Goal: Information Seeking & Learning: Learn about a topic

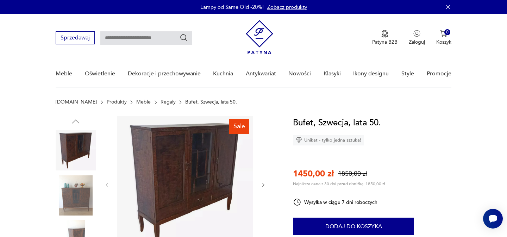
click at [73, 198] on img at bounding box center [76, 195] width 40 height 40
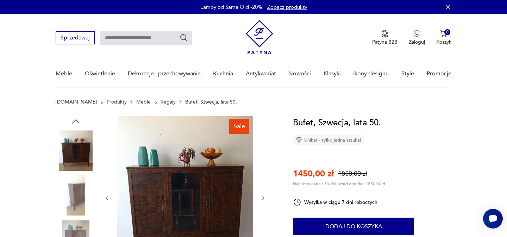
click at [136, 102] on link "Meble" at bounding box center [143, 102] width 14 height 6
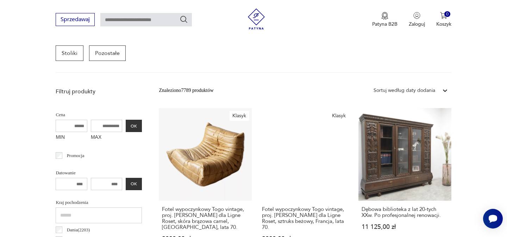
scroll to position [209, 0]
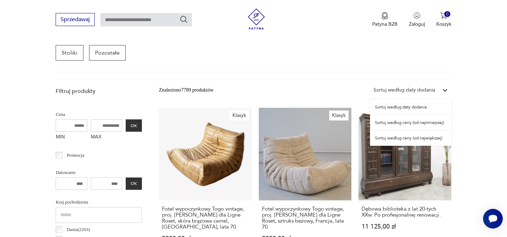
click at [399, 94] on div "Sortuj według daty dodania" at bounding box center [404, 90] width 69 height 9
click at [407, 125] on div "Sortuj według ceny (od najmniejszej)" at bounding box center [410, 122] width 81 height 15
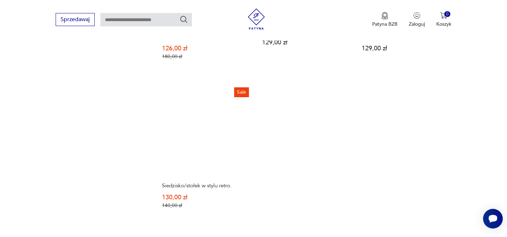
scroll to position [1046, 0]
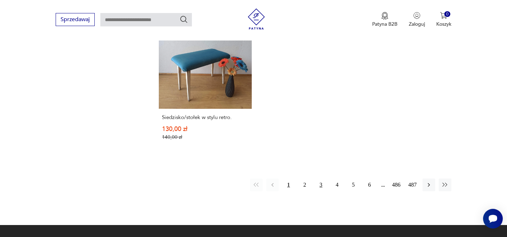
click at [321, 186] on button "3" at bounding box center [321, 185] width 13 height 13
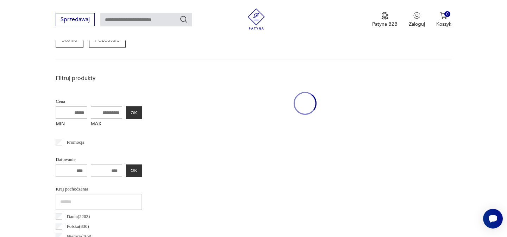
scroll to position [187, 0]
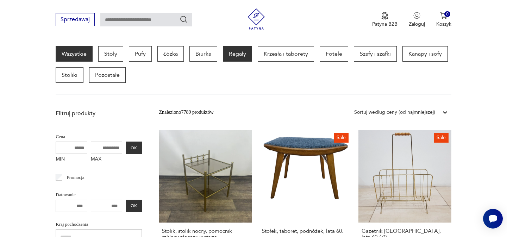
click at [227, 56] on p "Regały" at bounding box center [237, 53] width 29 height 15
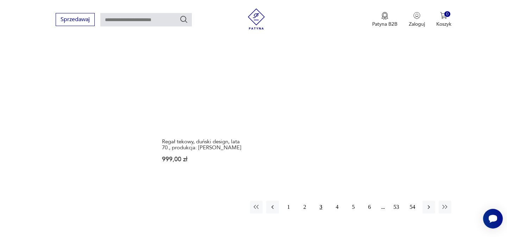
scroll to position [1057, 0]
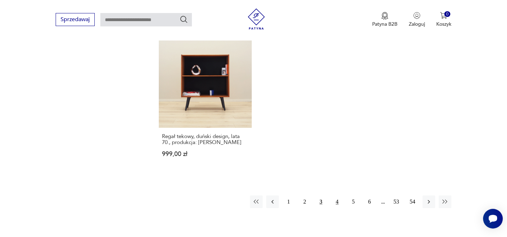
click at [338, 195] on button "4" at bounding box center [337, 201] width 13 height 13
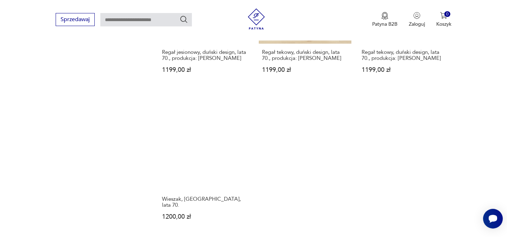
scroll to position [1065, 0]
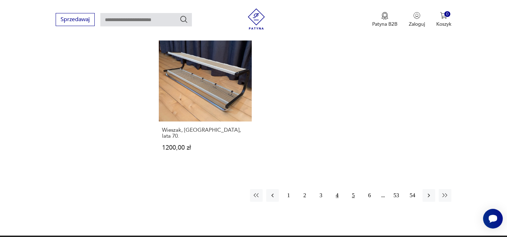
click at [353, 189] on button "5" at bounding box center [353, 195] width 13 height 13
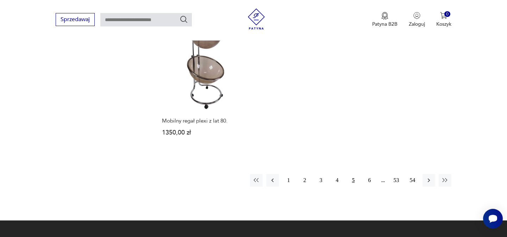
scroll to position [1046, 0]
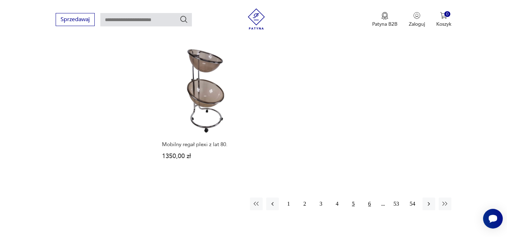
click at [369, 198] on button "6" at bounding box center [369, 204] width 13 height 13
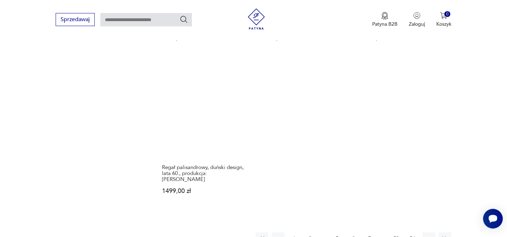
scroll to position [1072, 0]
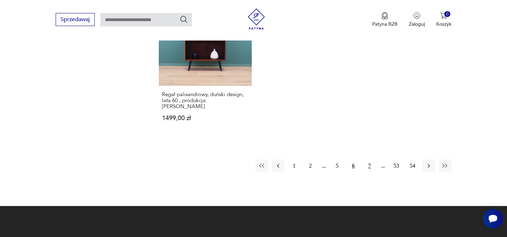
click at [371, 159] on button "7" at bounding box center [369, 165] width 13 height 13
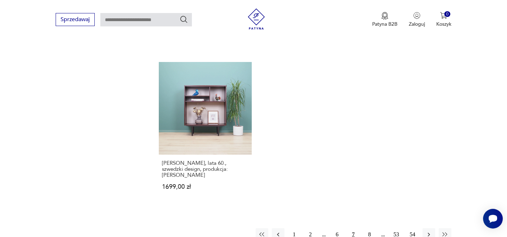
scroll to position [1058, 0]
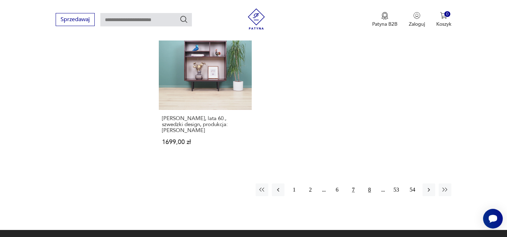
click at [364, 183] on button "8" at bounding box center [369, 189] width 13 height 13
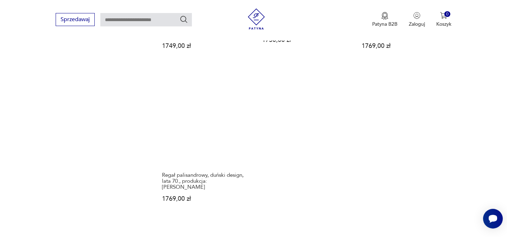
scroll to position [1031, 0]
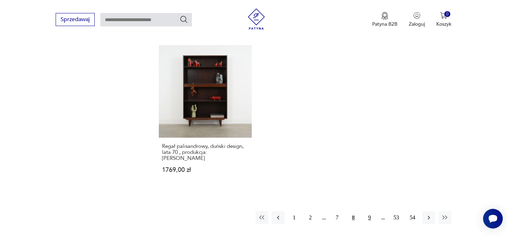
click at [369, 211] on button "9" at bounding box center [369, 217] width 13 height 13
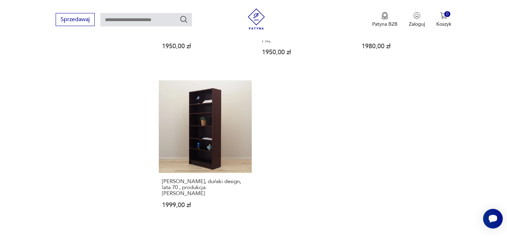
scroll to position [1036, 0]
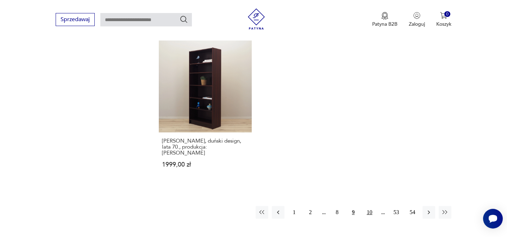
click at [373, 206] on button "10" at bounding box center [369, 212] width 13 height 13
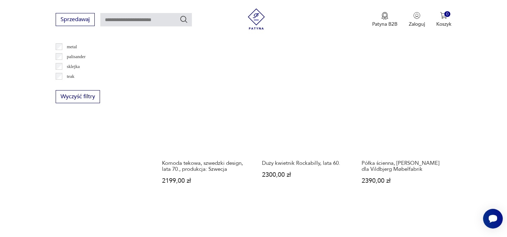
scroll to position [1064, 0]
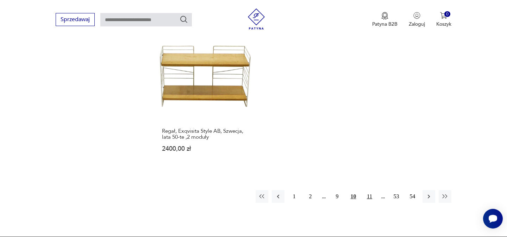
click at [371, 190] on button "11" at bounding box center [369, 196] width 13 height 13
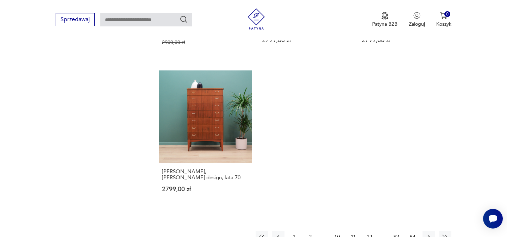
scroll to position [1028, 0]
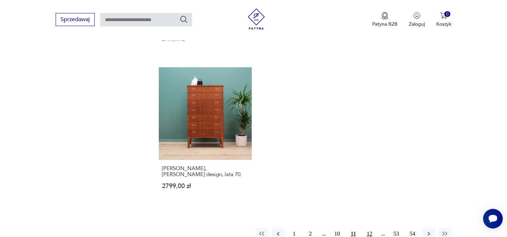
click at [371, 227] on button "12" at bounding box center [369, 233] width 13 height 13
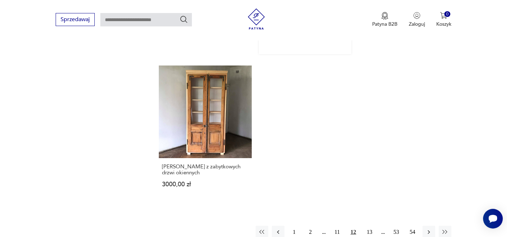
scroll to position [1069, 0]
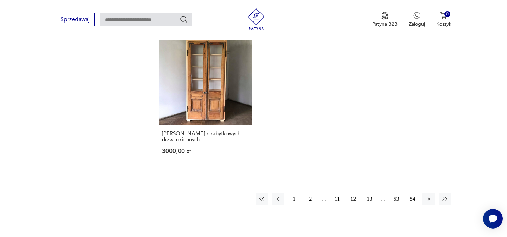
click at [370, 193] on button "13" at bounding box center [369, 199] width 13 height 13
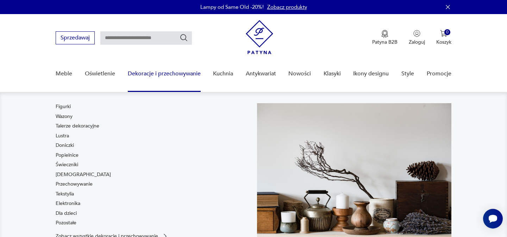
click at [165, 74] on link "Dekoracje i przechowywanie" at bounding box center [164, 73] width 73 height 27
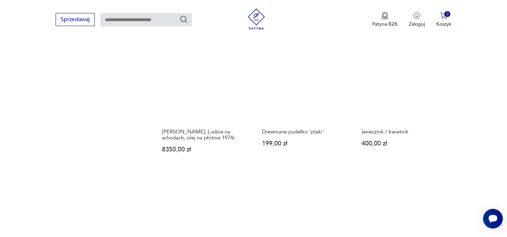
scroll to position [1046, 0]
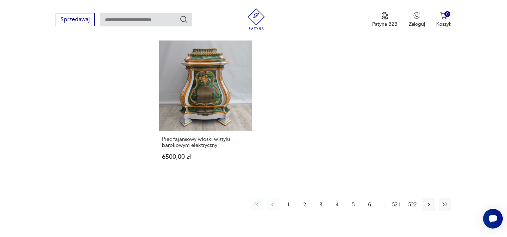
click at [339, 198] on button "4" at bounding box center [337, 204] width 13 height 13
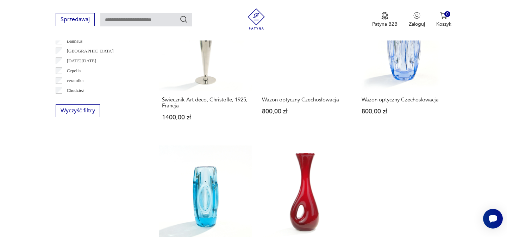
scroll to position [746, 0]
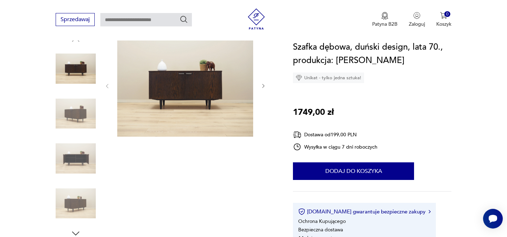
scroll to position [133, 0]
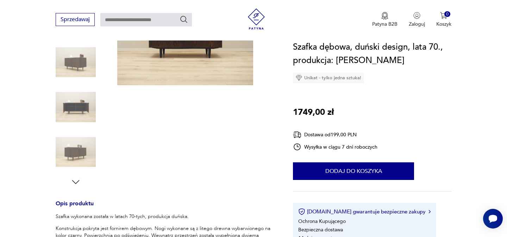
click at [82, 146] on img at bounding box center [76, 152] width 40 height 40
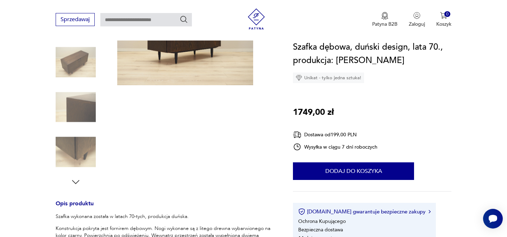
click at [77, 108] on img at bounding box center [76, 107] width 40 height 40
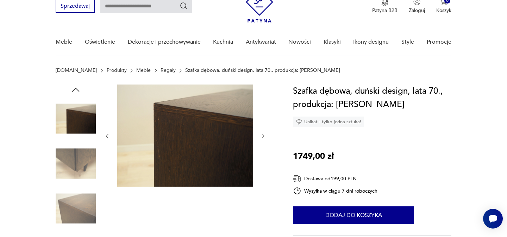
scroll to position [61, 0]
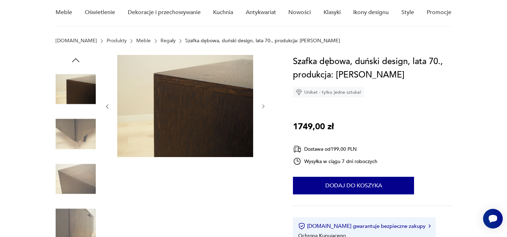
click at [85, 170] on img at bounding box center [76, 179] width 40 height 40
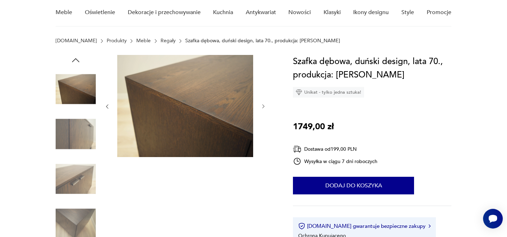
click at [84, 171] on img at bounding box center [76, 179] width 40 height 40
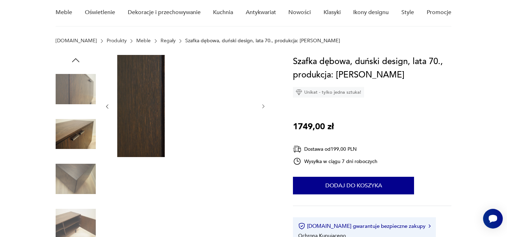
click at [84, 171] on img at bounding box center [76, 179] width 40 height 40
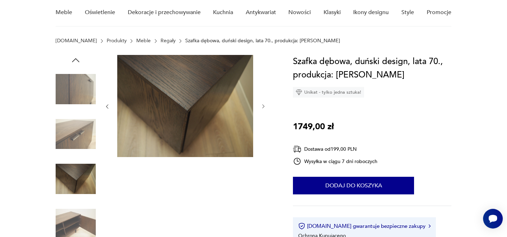
click at [84, 171] on img at bounding box center [76, 179] width 40 height 40
click at [79, 219] on img at bounding box center [76, 224] width 40 height 40
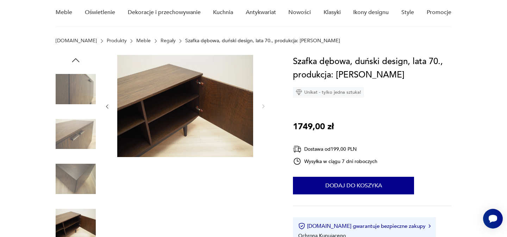
click at [71, 89] on img at bounding box center [76, 89] width 40 height 40
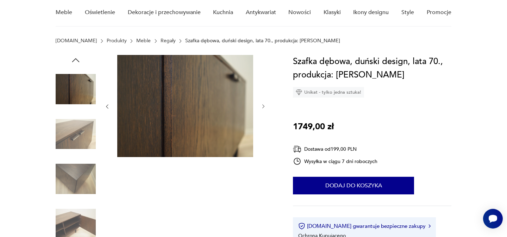
scroll to position [0, 0]
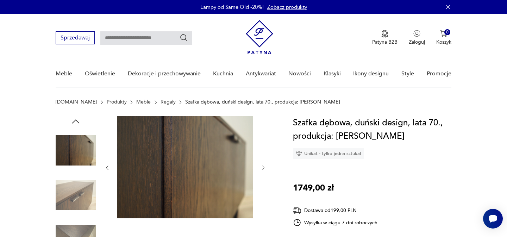
click at [76, 118] on icon "button" at bounding box center [75, 121] width 11 height 11
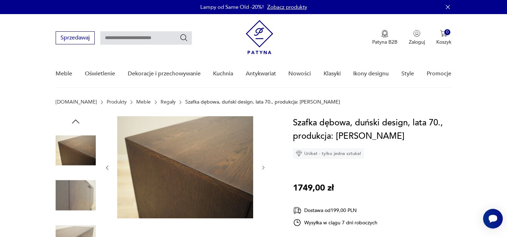
click at [76, 118] on icon "button" at bounding box center [75, 121] width 11 height 11
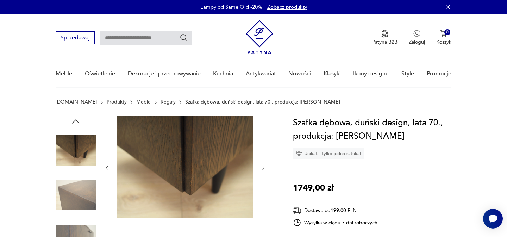
click at [76, 118] on icon "button" at bounding box center [75, 121] width 11 height 11
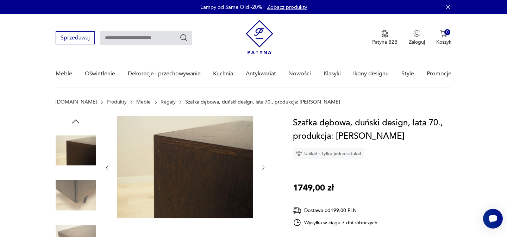
click at [76, 118] on icon "button" at bounding box center [75, 121] width 11 height 11
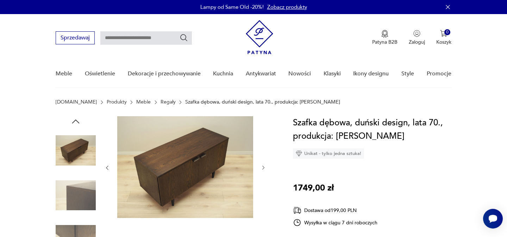
click at [76, 118] on icon "button" at bounding box center [75, 121] width 11 height 11
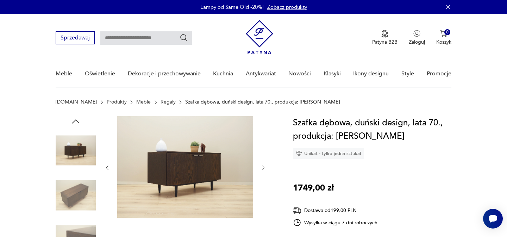
click at [76, 118] on icon "button" at bounding box center [75, 121] width 11 height 11
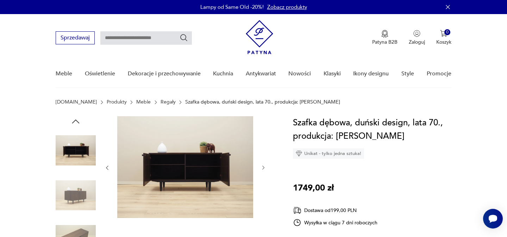
click at [76, 118] on icon "button" at bounding box center [75, 121] width 11 height 11
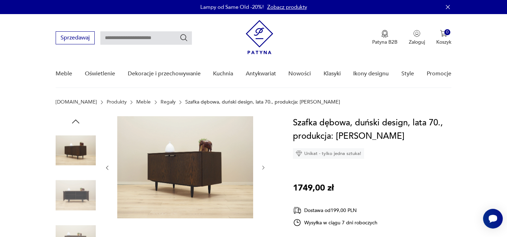
click at [76, 118] on icon "button" at bounding box center [75, 121] width 11 height 11
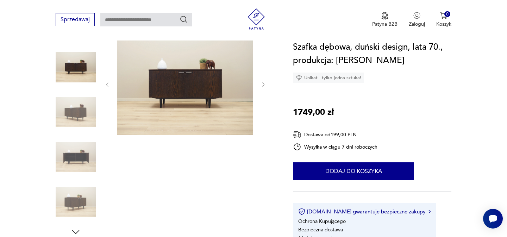
scroll to position [85, 0]
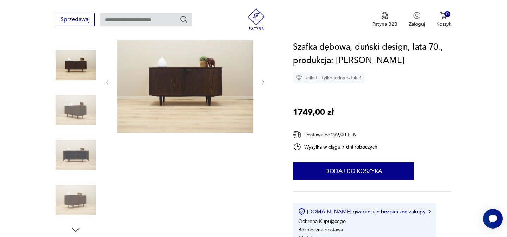
click at [177, 77] on img at bounding box center [185, 82] width 136 height 102
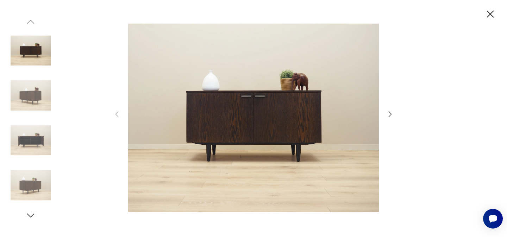
click at [266, 118] on img at bounding box center [253, 117] width 251 height 189
click at [492, 15] on icon "button" at bounding box center [490, 14] width 12 height 12
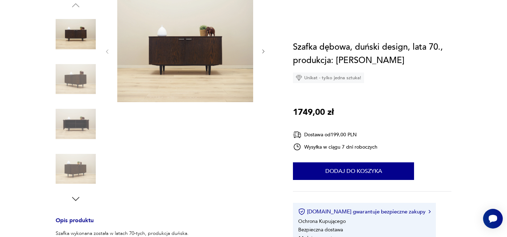
scroll to position [0, 0]
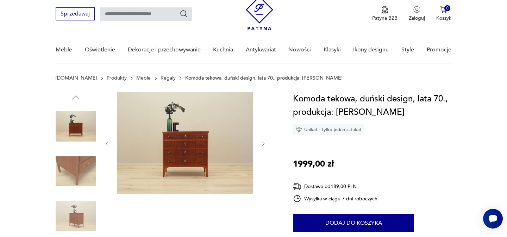
scroll to position [37, 0]
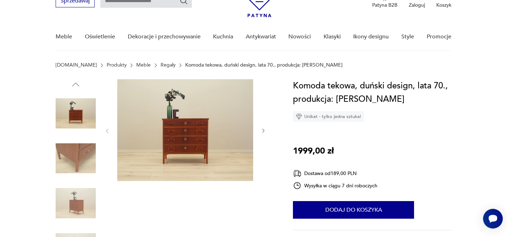
click at [267, 136] on div at bounding box center [166, 181] width 220 height 204
click at [263, 130] on icon "button" at bounding box center [264, 131] width 6 height 6
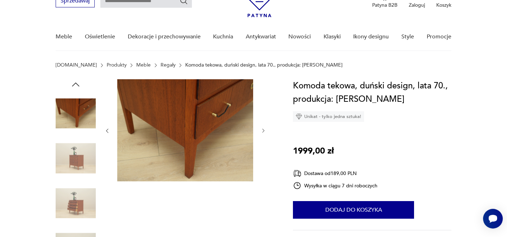
click at [263, 130] on icon "button" at bounding box center [264, 131] width 6 height 6
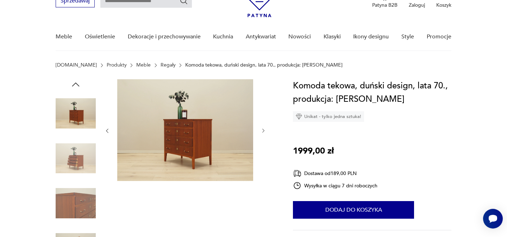
click at [263, 130] on icon "button" at bounding box center [264, 131] width 6 height 6
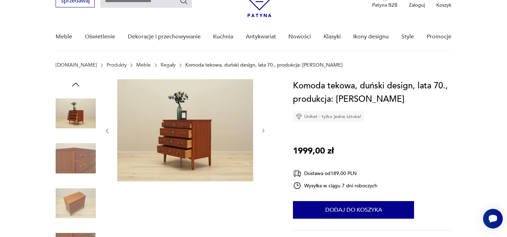
click at [263, 130] on icon "button" at bounding box center [264, 131] width 6 height 6
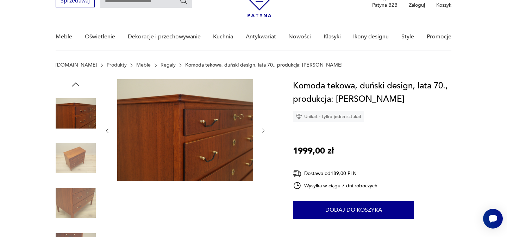
click at [263, 130] on icon "button" at bounding box center [264, 131] width 6 height 6
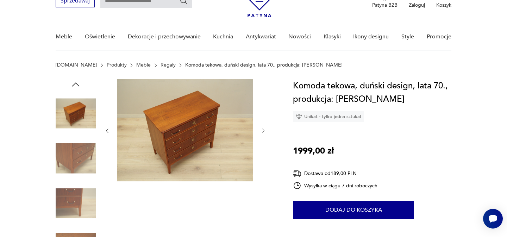
click at [263, 130] on icon "button" at bounding box center [264, 131] width 6 height 6
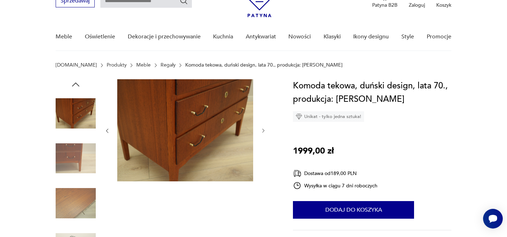
click at [263, 130] on icon "button" at bounding box center [264, 131] width 6 height 6
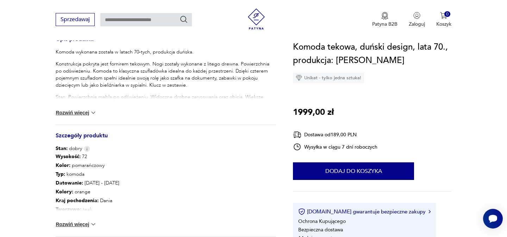
scroll to position [299, 0]
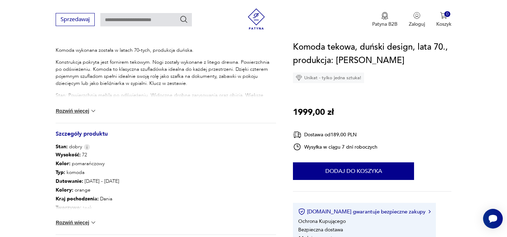
click at [77, 222] on button "Rozwiń więcej" at bounding box center [76, 222] width 41 height 7
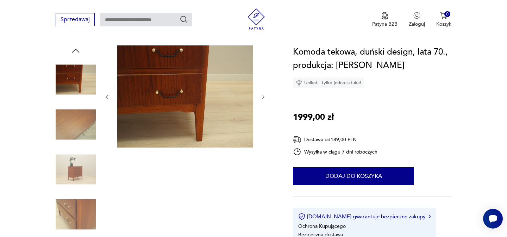
scroll to position [0, 0]
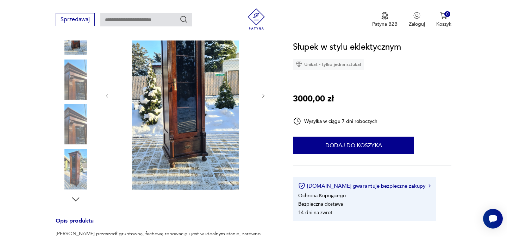
scroll to position [108, 0]
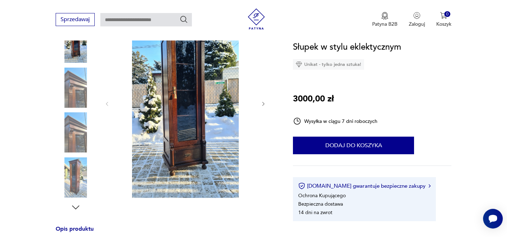
click at [79, 176] on img at bounding box center [76, 177] width 40 height 40
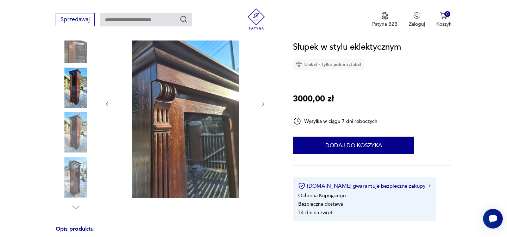
click at [81, 76] on img at bounding box center [76, 88] width 40 height 40
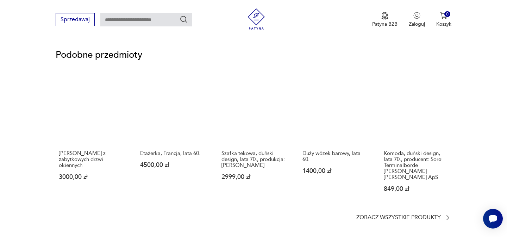
scroll to position [528, 0]
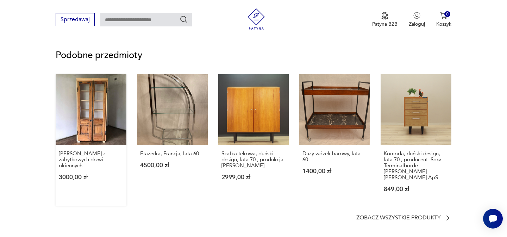
click at [91, 96] on link "Witryna stworzona z zabytkowych drzwi okiennych 3000,00 zł" at bounding box center [91, 140] width 71 height 132
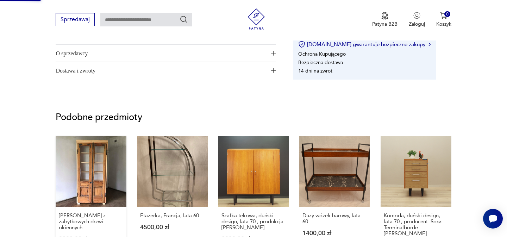
scroll to position [286, 0]
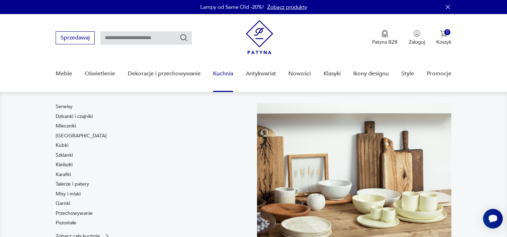
click at [224, 74] on link "Kuchnia" at bounding box center [223, 73] width 20 height 27
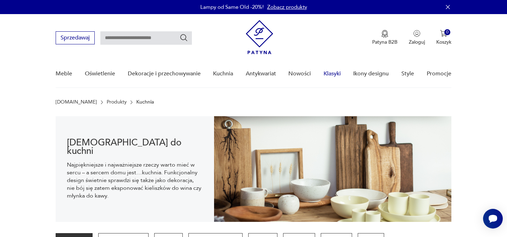
click at [336, 69] on link "Klasyki" at bounding box center [332, 73] width 17 height 27
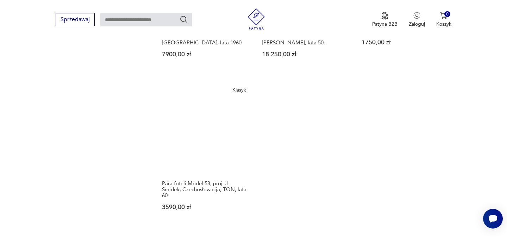
scroll to position [890, 0]
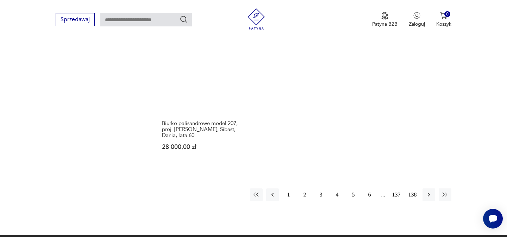
scroll to position [923, 0]
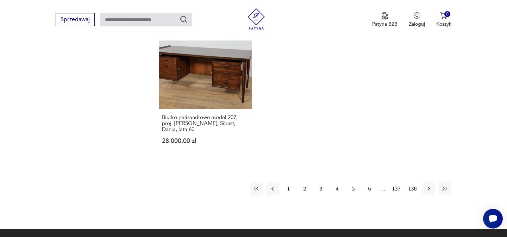
click at [323, 182] on button "3" at bounding box center [321, 188] width 13 height 13
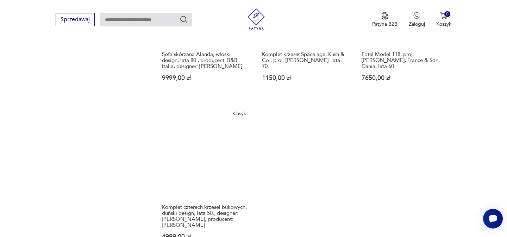
scroll to position [880, 0]
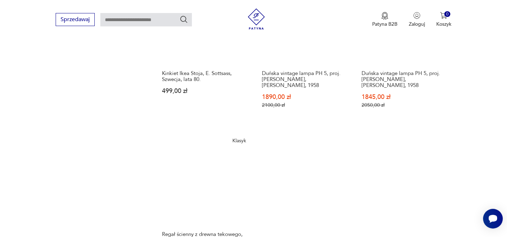
scroll to position [943, 0]
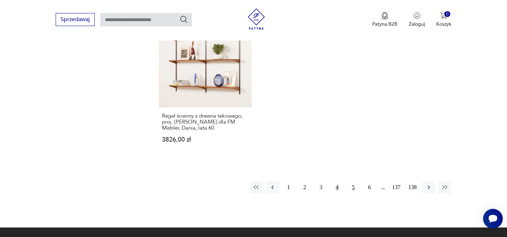
click at [351, 181] on button "5" at bounding box center [353, 187] width 13 height 13
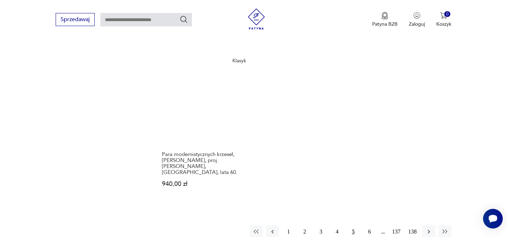
scroll to position [923, 0]
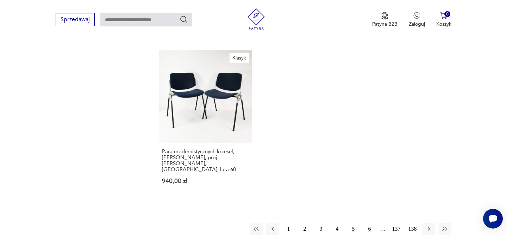
click at [366, 223] on button "6" at bounding box center [369, 229] width 13 height 13
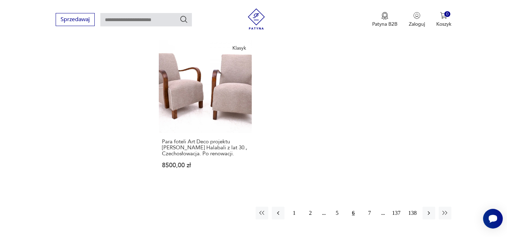
scroll to position [931, 0]
click at [367, 206] on button "7" at bounding box center [369, 212] width 13 height 13
click at [370, 206] on button "8" at bounding box center [369, 212] width 13 height 13
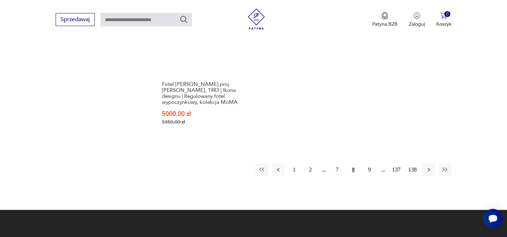
scroll to position [974, 0]
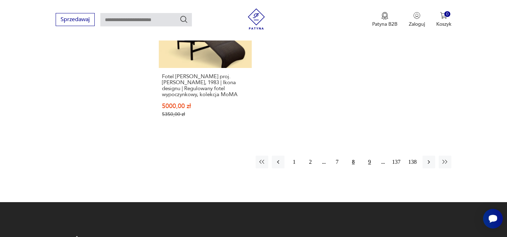
click at [369, 156] on button "9" at bounding box center [369, 162] width 13 height 13
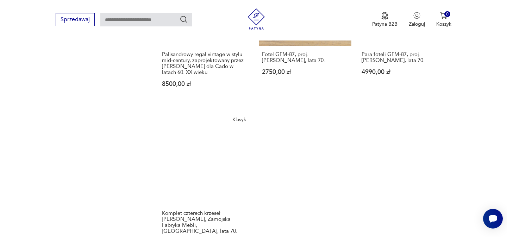
scroll to position [956, 0]
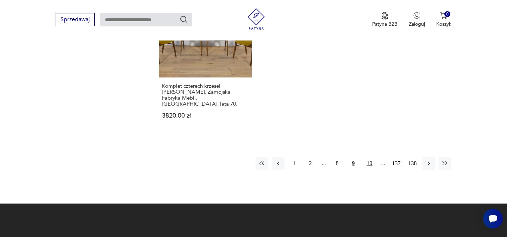
click at [372, 157] on button "10" at bounding box center [369, 163] width 13 height 13
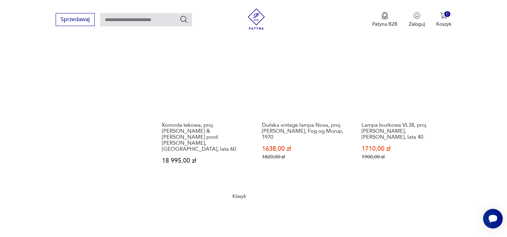
scroll to position [891, 0]
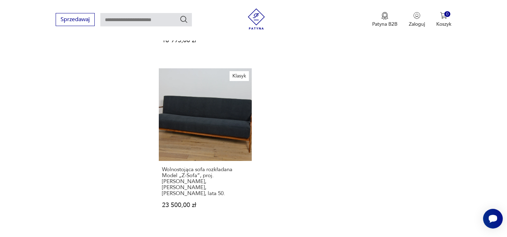
click at [132, 21] on input "text" at bounding box center [146, 19] width 92 height 13
type input "******"
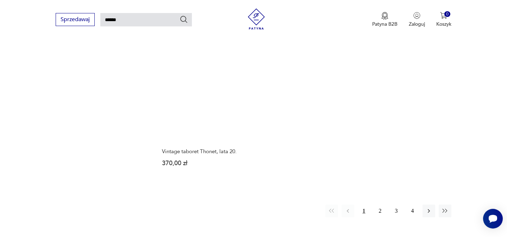
scroll to position [890, 0]
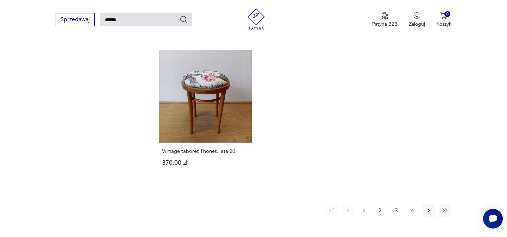
click at [378, 204] on button "2" at bounding box center [380, 210] width 13 height 13
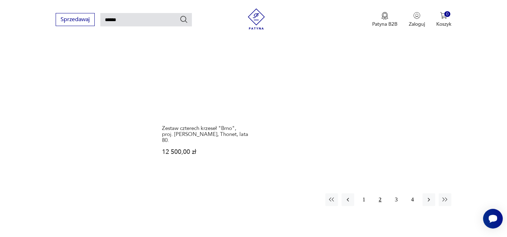
scroll to position [913, 0]
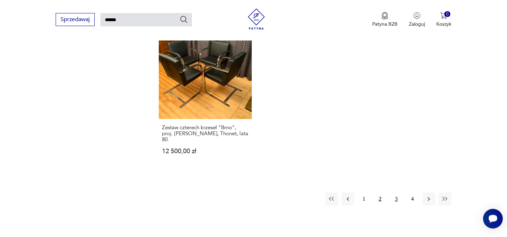
click at [395, 193] on button "3" at bounding box center [396, 199] width 13 height 13
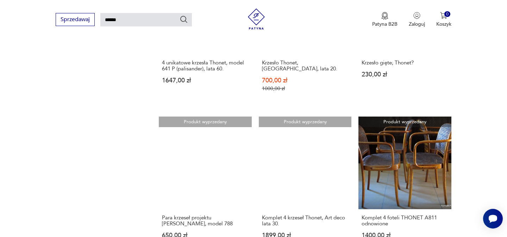
scroll to position [681, 0]
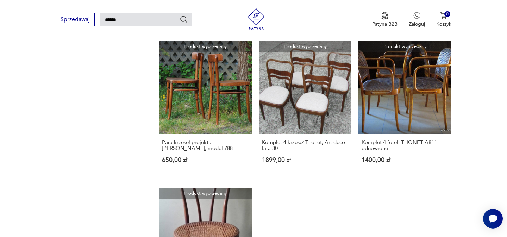
scroll to position [853, 0]
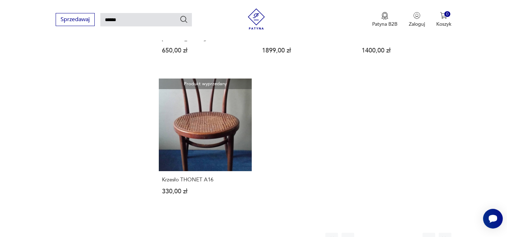
click at [411, 233] on button "4" at bounding box center [412, 239] width 13 height 13
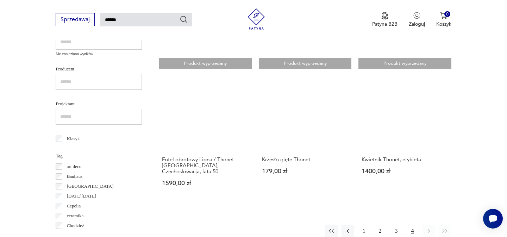
scroll to position [289, 0]
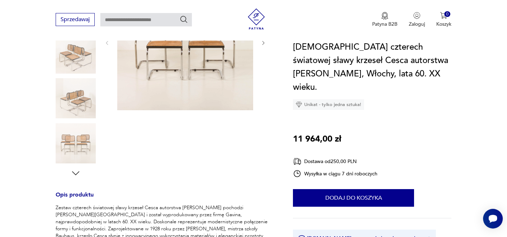
scroll to position [143, 0]
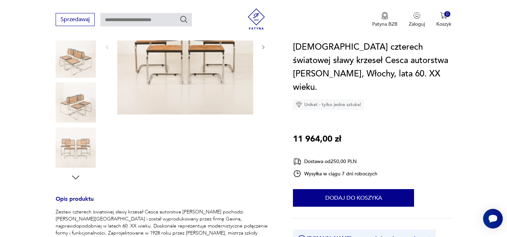
click at [71, 102] on img at bounding box center [76, 102] width 40 height 40
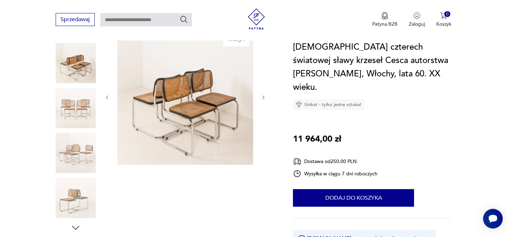
scroll to position [94, 0]
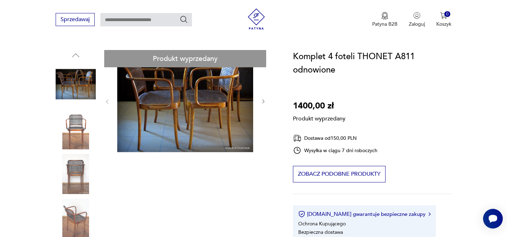
scroll to position [50, 0]
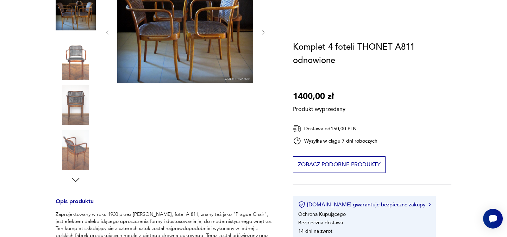
scroll to position [177, 0]
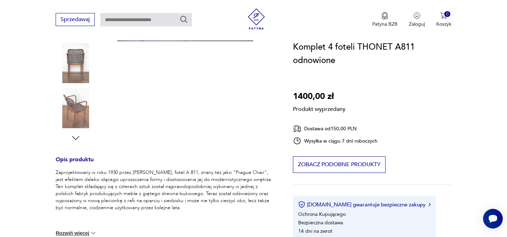
click at [74, 116] on div "Produkt wyprzedany Opis produktu Zaprojektowany w roku 1930 przez [PERSON_NAME]…" at bounding box center [166, 165] width 220 height 452
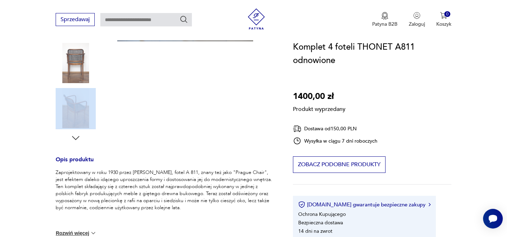
click at [74, 116] on div "Produkt wyprzedany Opis produktu Zaprojektowany w roku 1930 przez [PERSON_NAME]…" at bounding box center [166, 165] width 220 height 452
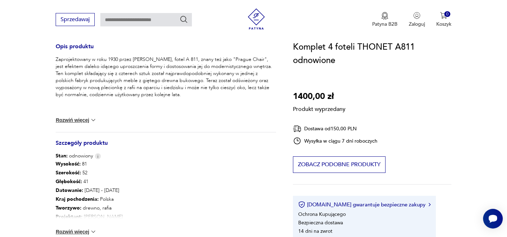
scroll to position [279, 0]
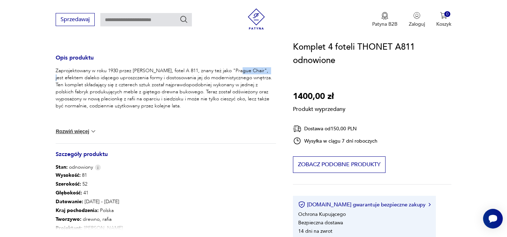
drag, startPoint x: 265, startPoint y: 71, endPoint x: 234, endPoint y: 71, distance: 31.7
click at [234, 71] on p "Zaprojektowany w roku 1930 przez [PERSON_NAME], fotel A 811, znany też jako "Pr…" at bounding box center [166, 88] width 220 height 42
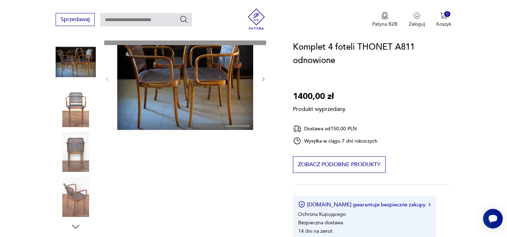
scroll to position [39, 0]
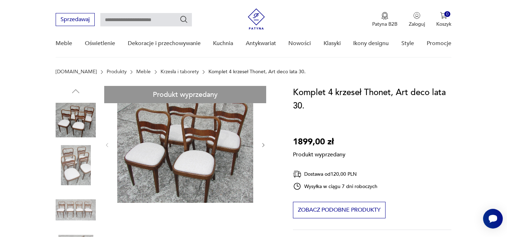
scroll to position [138, 0]
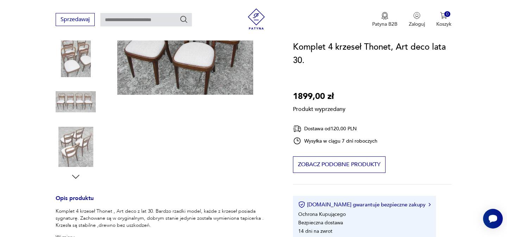
click at [87, 152] on div "Produkt wyprzedany Opis produktu Komplet 4 krzeseł Thonet , Art deco z lat 30. …" at bounding box center [166, 204] width 220 height 452
click at [79, 139] on div "Produkt wyprzedany Opis produktu Komplet 4 krzeseł Thonet , Art deco z lat 30. …" at bounding box center [166, 204] width 220 height 452
click at [79, 89] on div "Produkt wyprzedany Opis produktu Komplet 4 krzeseł Thonet , Art deco z lat 30. …" at bounding box center [166, 204] width 220 height 452
click at [80, 70] on div "Produkt wyprzedany Opis produktu Komplet 4 krzeseł Thonet , Art deco z lat 30. …" at bounding box center [166, 204] width 220 height 452
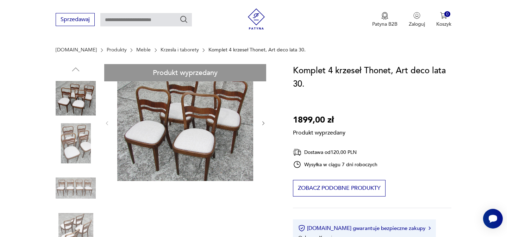
scroll to position [40, 0]
